Goal: Find contact information: Find contact information

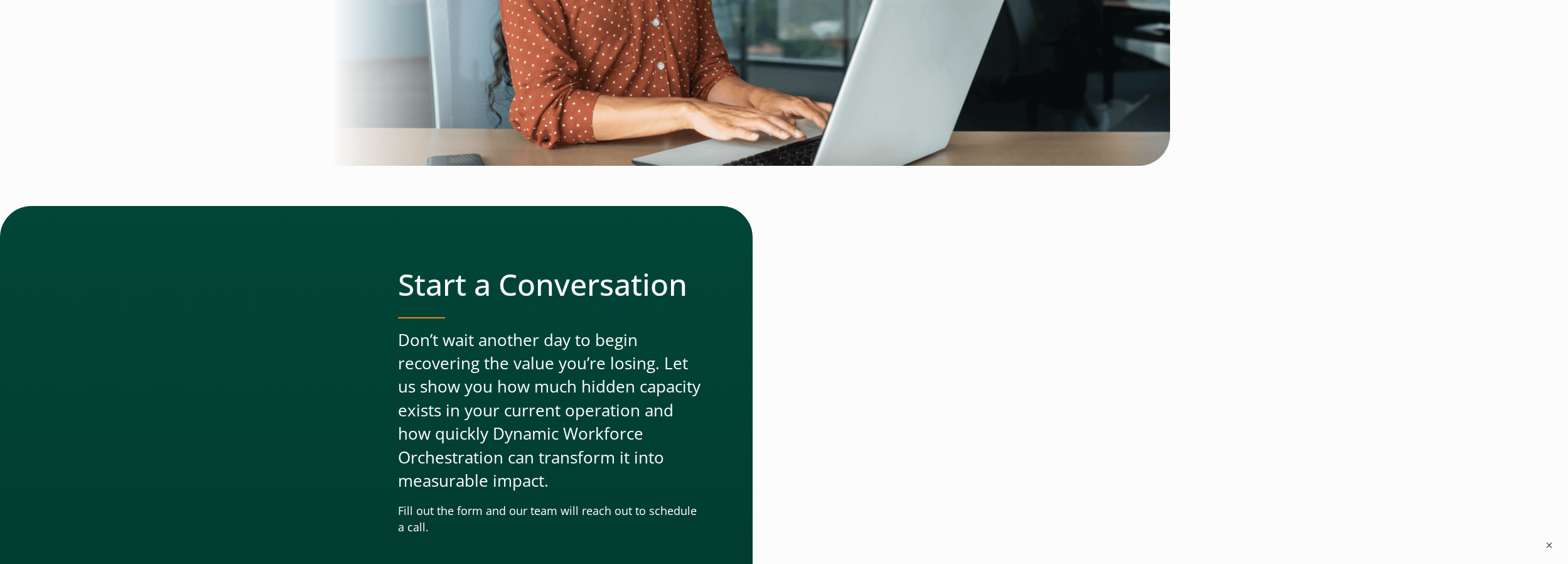
scroll to position [3860, 0]
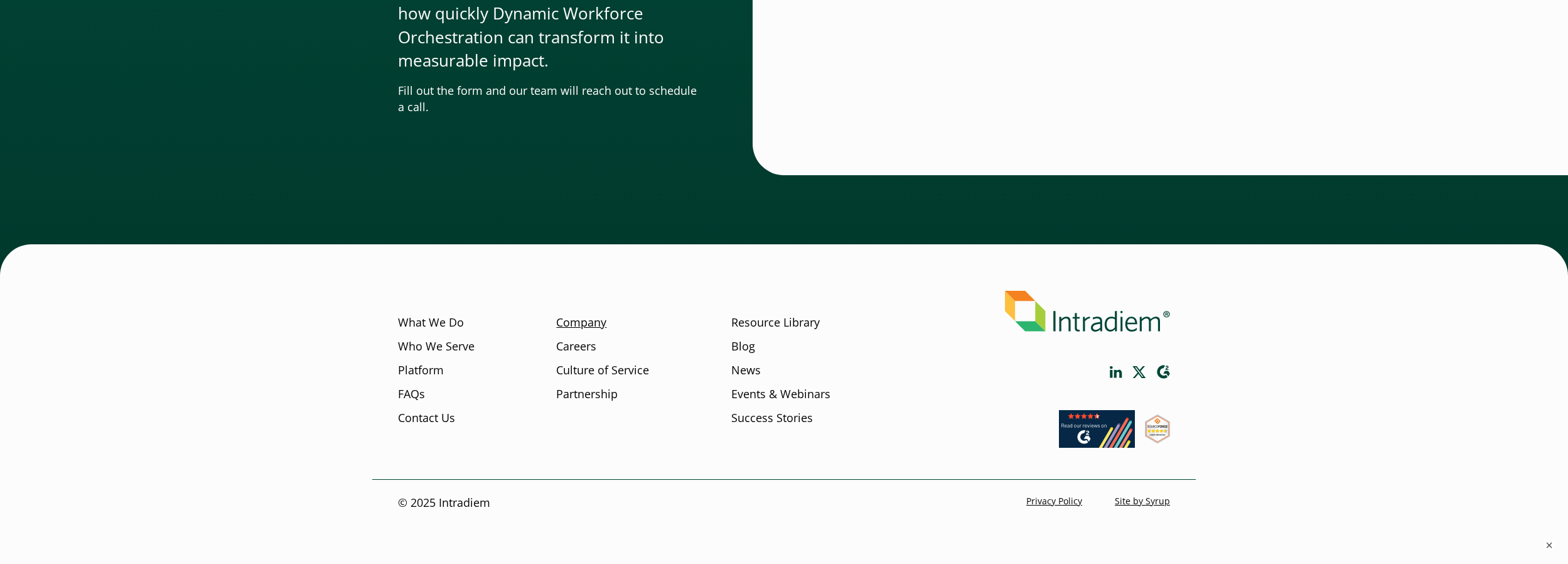
click at [577, 323] on link "Company" at bounding box center [581, 323] width 50 height 16
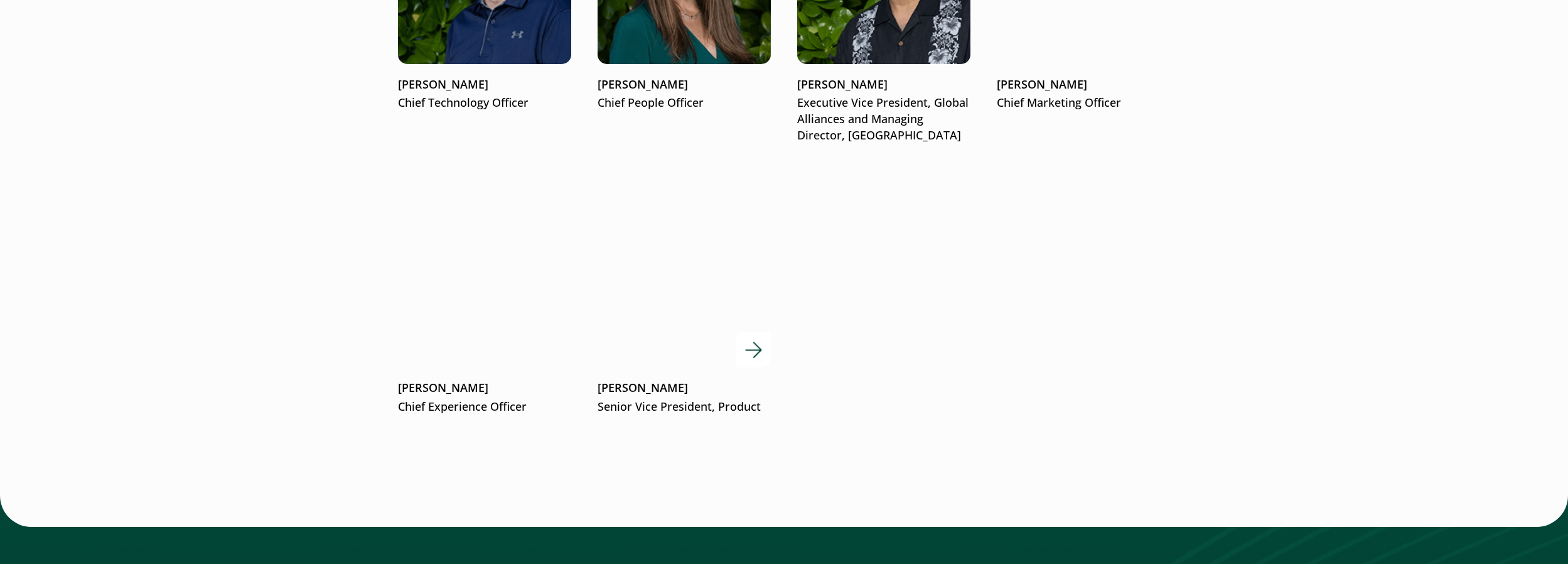
scroll to position [2100, 0]
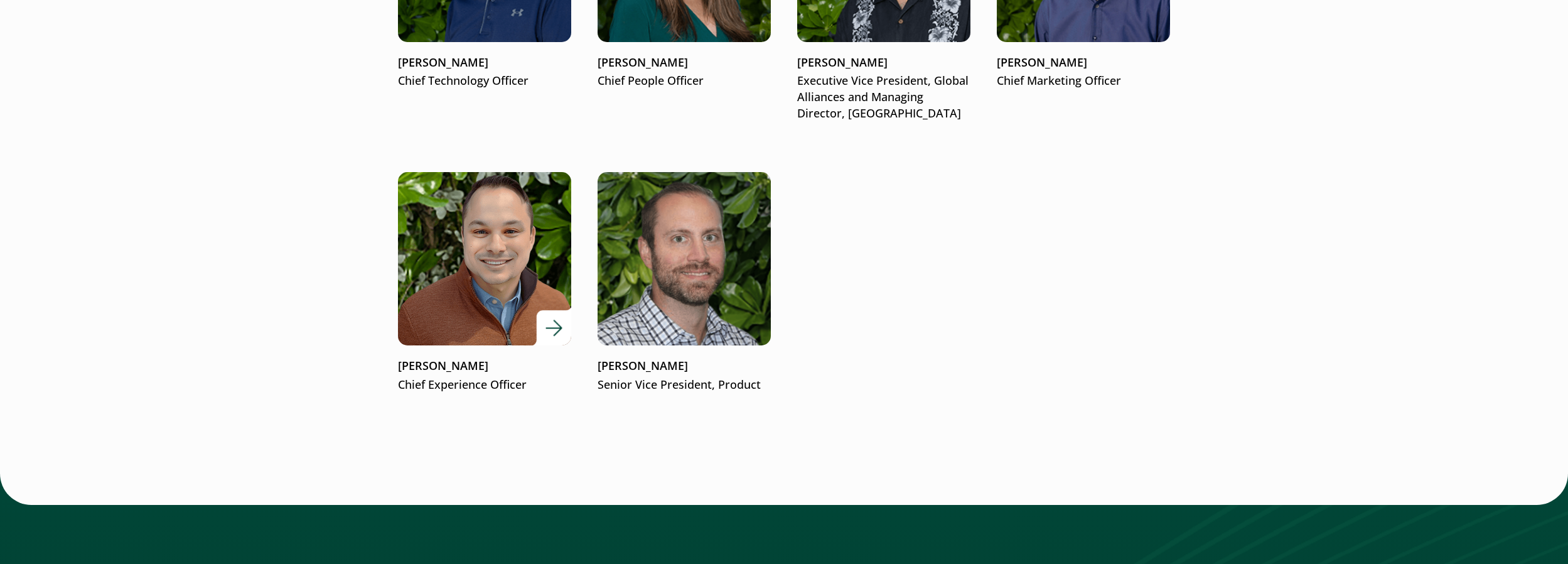
click at [406, 362] on p "Derek Eck" at bounding box center [485, 366] width 174 height 16
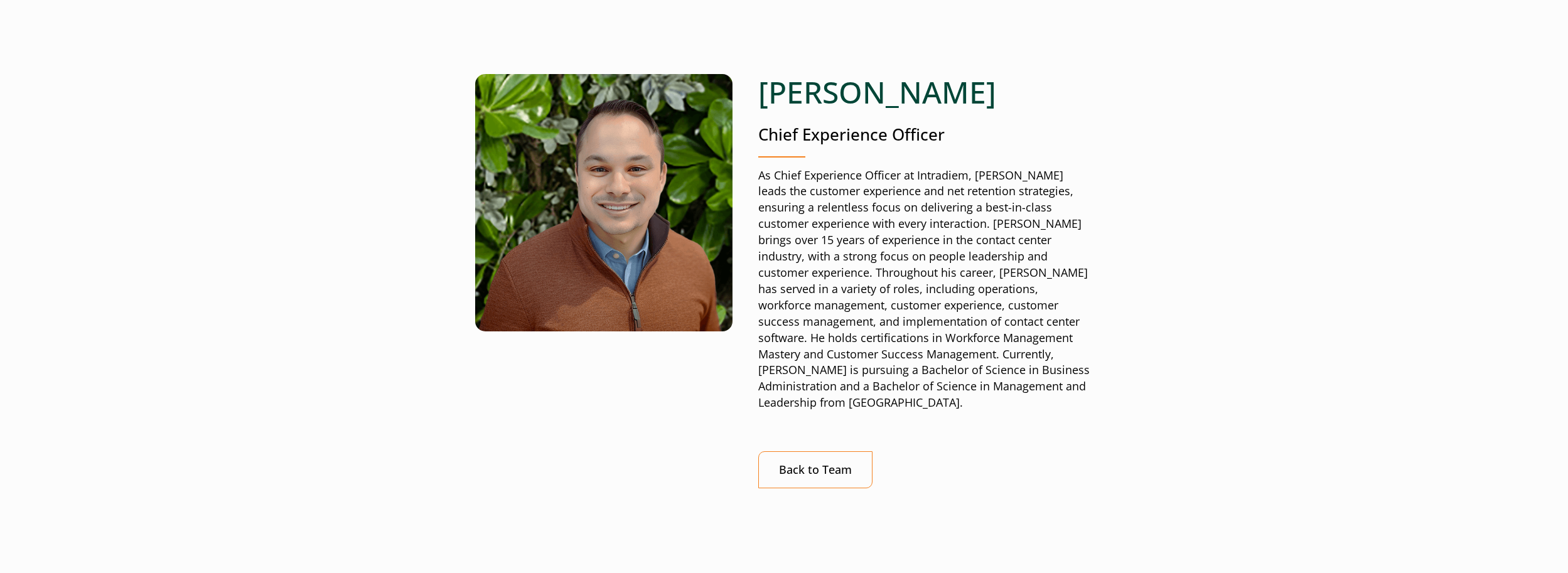
scroll to position [146, 0]
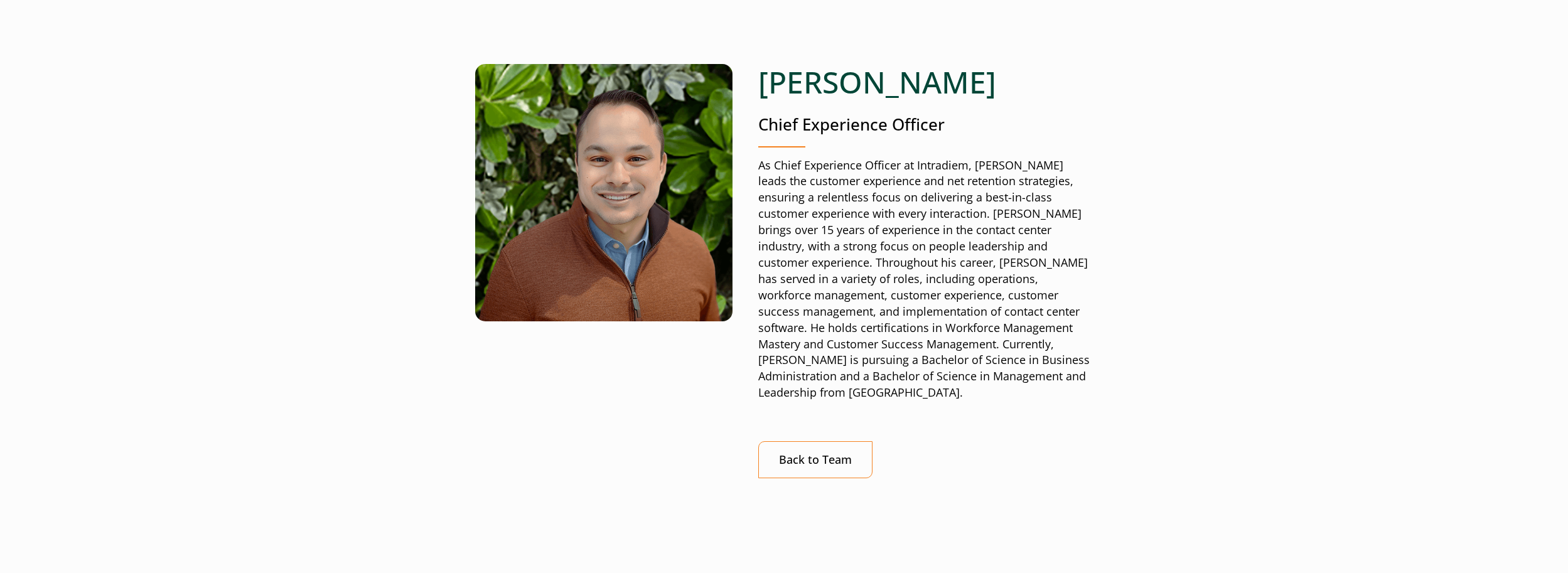
click at [693, 289] on img at bounding box center [604, 192] width 257 height 257
drag, startPoint x: 763, startPoint y: 82, endPoint x: 910, endPoint y: 83, distance: 147.0
click at [910, 83] on h1 "Derek Eck" at bounding box center [925, 82] width 335 height 36
copy h1 "Derek Eck"
